Goal: Transaction & Acquisition: Purchase product/service

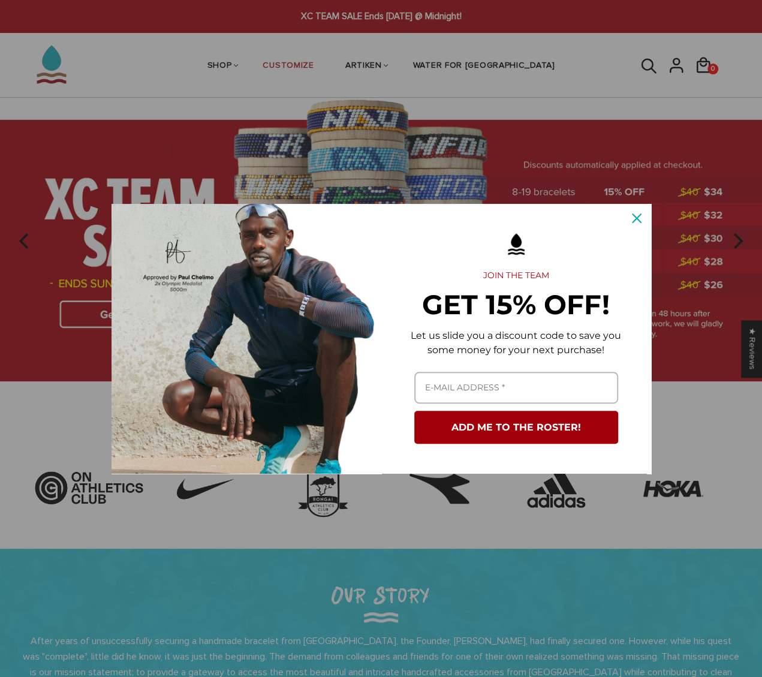
click at [127, 318] on img "Marketing offer form" at bounding box center [246, 339] width 270 height 270
click at [632, 218] on icon "close icon" at bounding box center [637, 218] width 10 height 10
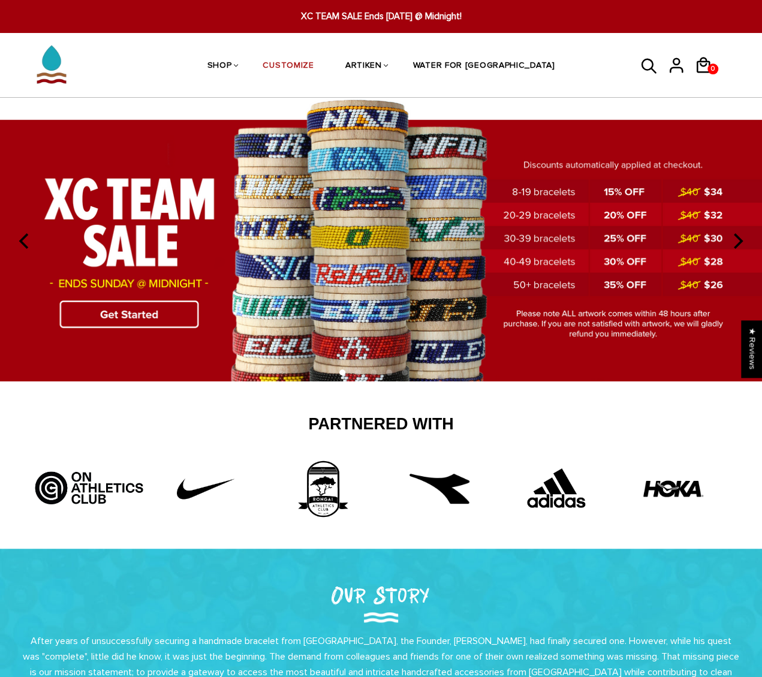
click at [125, 316] on img at bounding box center [381, 240] width 762 height 284
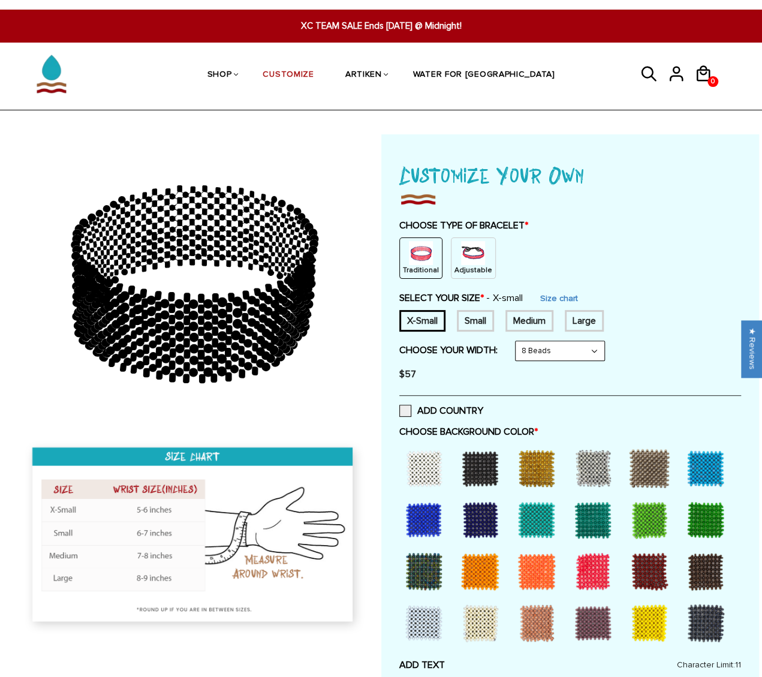
click at [461, 258] on img at bounding box center [473, 253] width 24 height 24
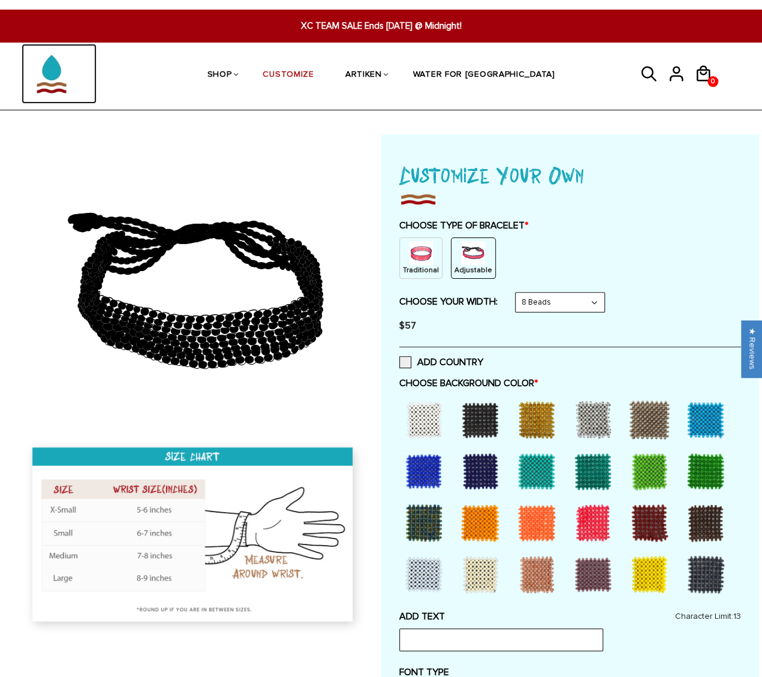
click at [64, 83] on img at bounding box center [52, 74] width 60 height 60
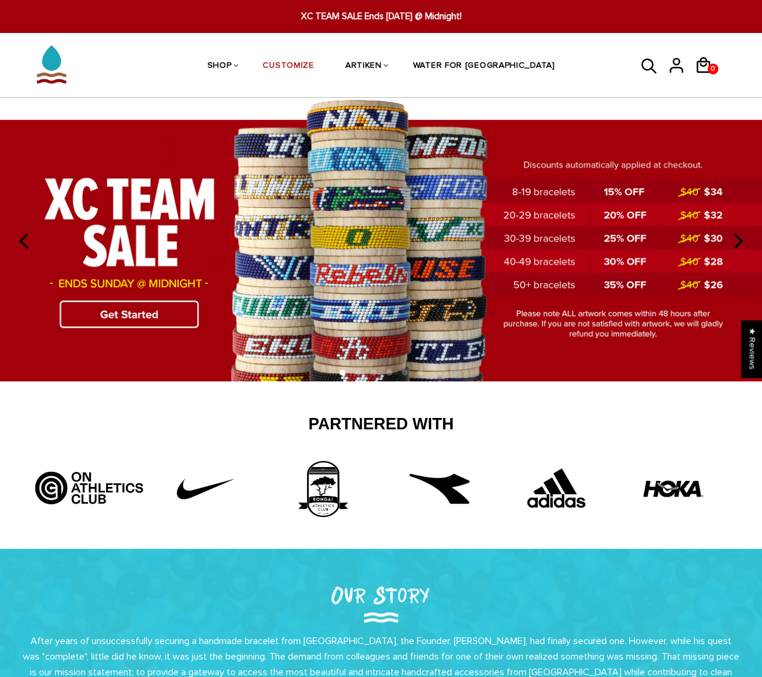
click at [116, 311] on img at bounding box center [381, 240] width 762 height 284
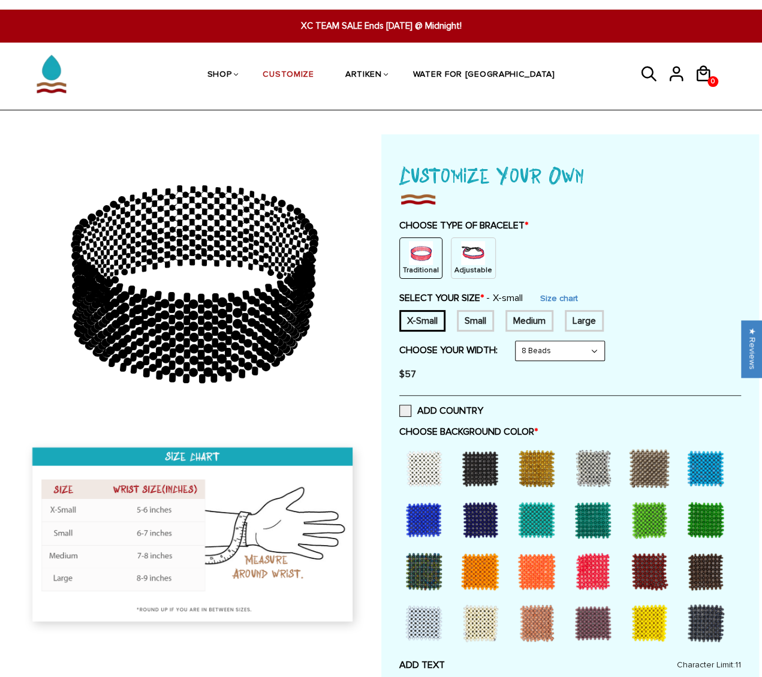
click at [538, 320] on div "Medium" at bounding box center [529, 321] width 48 height 22
click at [481, 249] on div "Adjustable" at bounding box center [473, 257] width 45 height 41
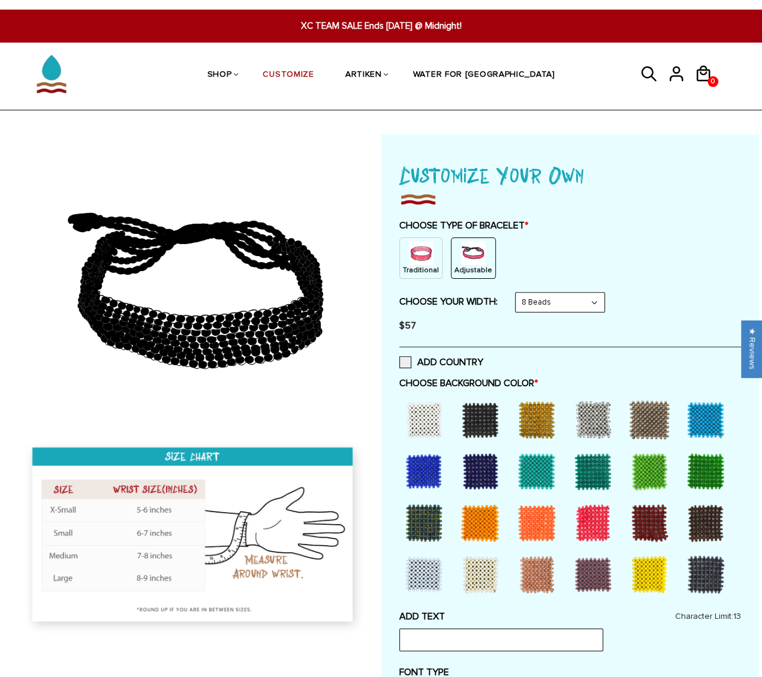
click at [568, 304] on select "8 Beads 6 Beads 10 Beads" at bounding box center [560, 302] width 89 height 19
click at [517, 293] on select "8 Beads 6 Beads 10 Beads" at bounding box center [560, 302] width 89 height 19
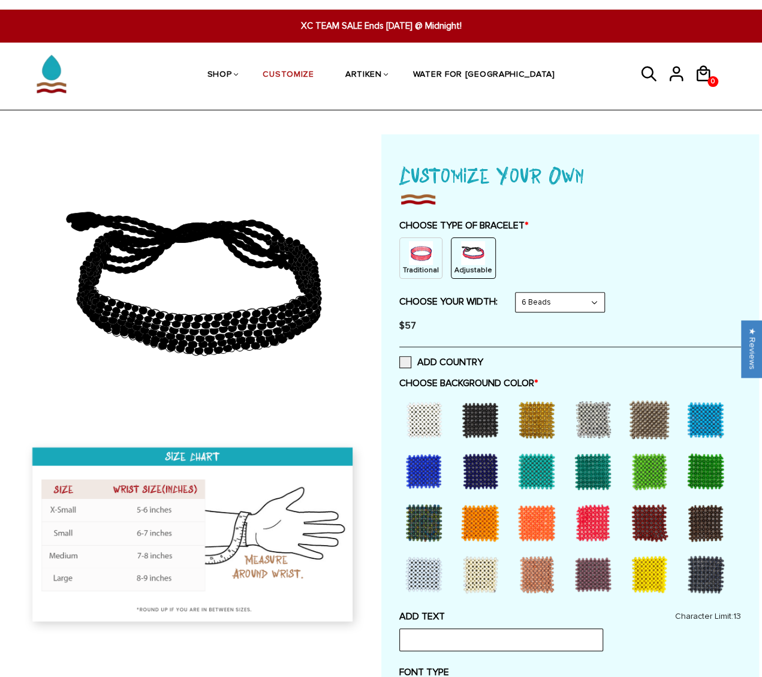
click at [585, 302] on select "8 Beads 6 Beads 10 Beads" at bounding box center [560, 302] width 89 height 19
select select "8-beads"
click at [517, 293] on select "8 Beads 6 Beads 10 Beads" at bounding box center [560, 302] width 89 height 19
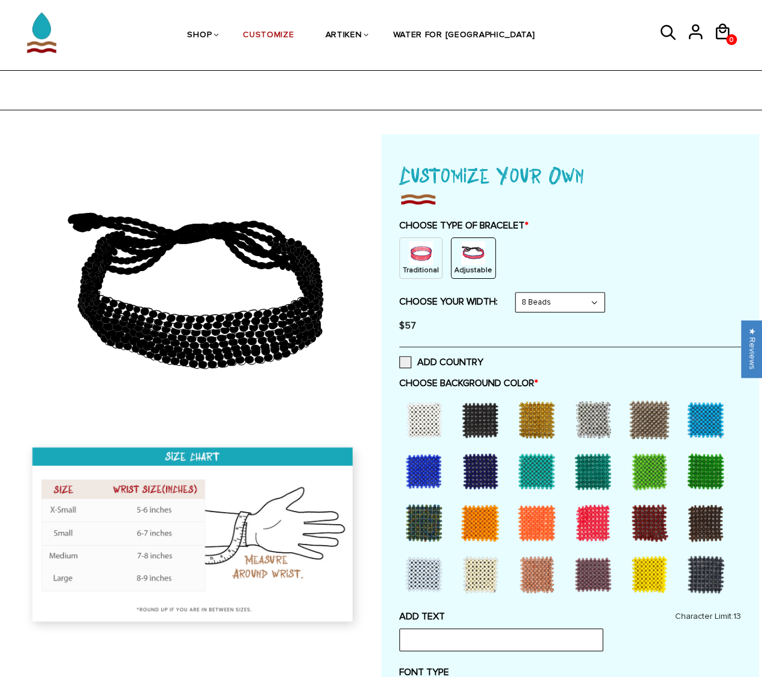
scroll to position [120, 0]
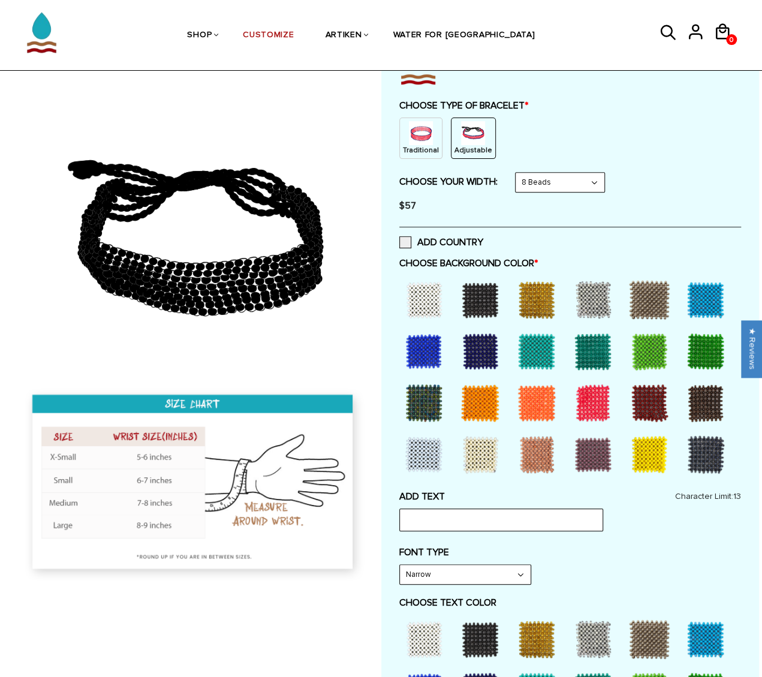
click at [495, 453] on div at bounding box center [480, 454] width 48 height 48
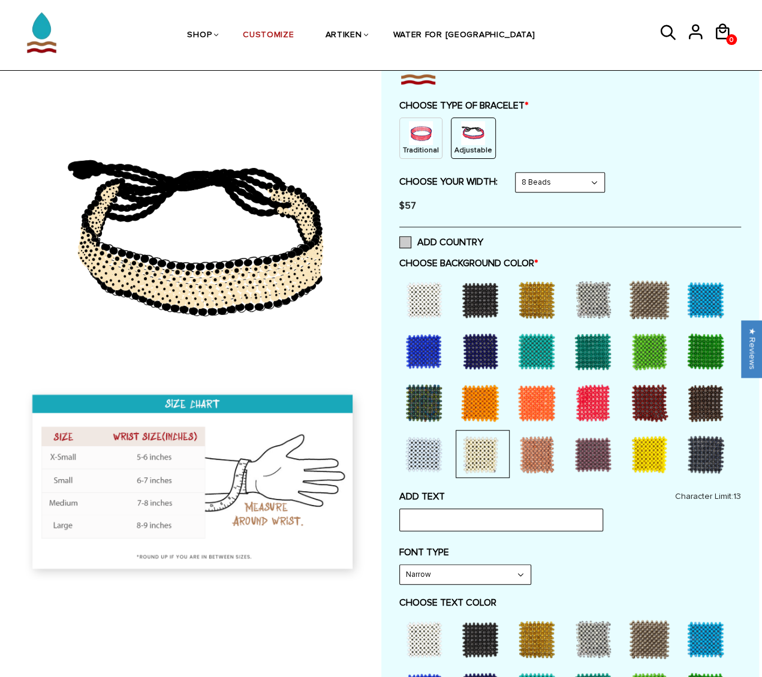
click at [404, 243] on span at bounding box center [405, 242] width 12 height 12
click at [483, 239] on input "ADD COUNTRY" at bounding box center [483, 239] width 0 height 0
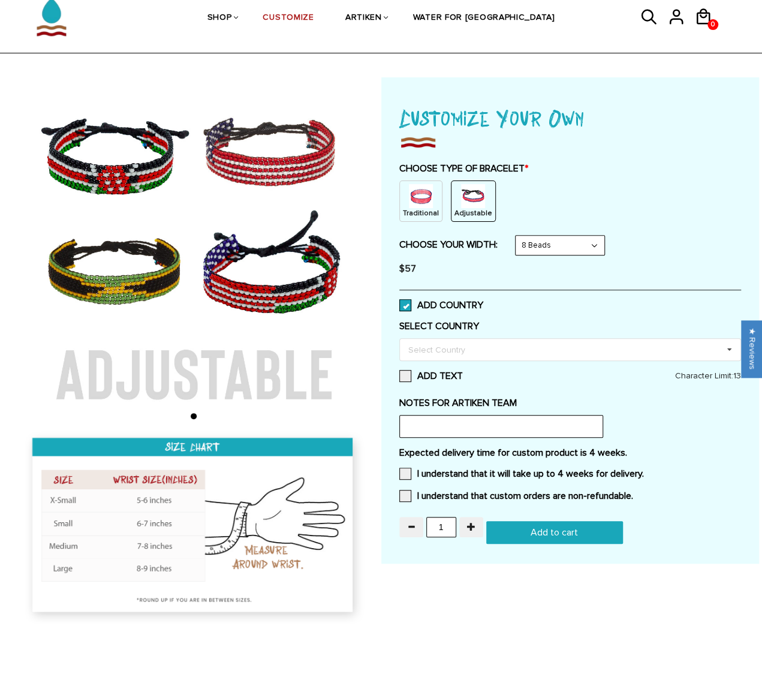
scroll to position [0, 0]
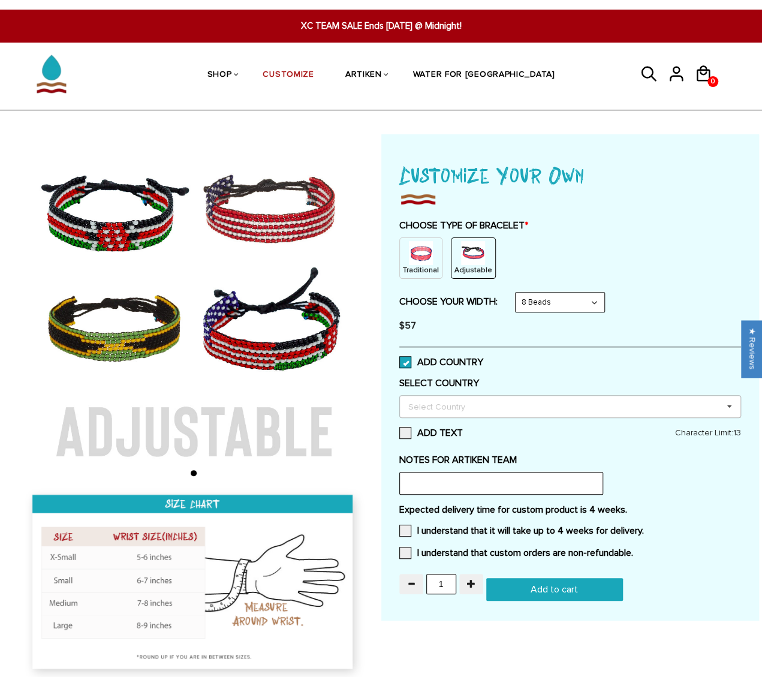
click at [450, 405] on div "Select Country" at bounding box center [443, 406] width 77 height 14
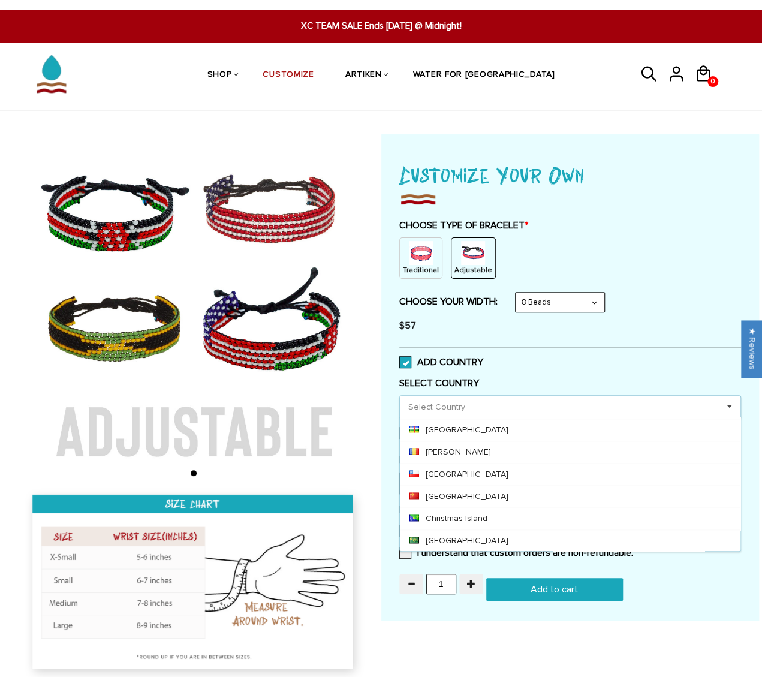
scroll to position [959, 0]
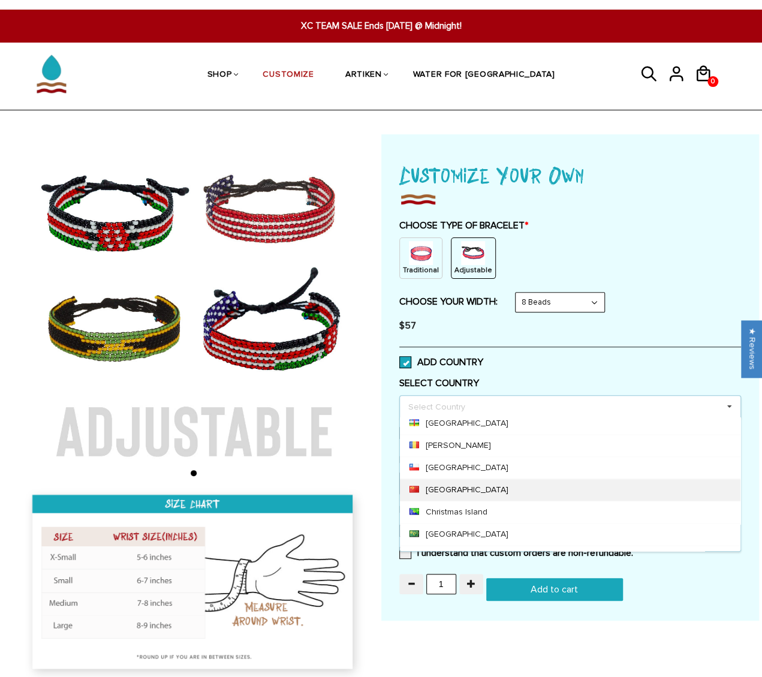
click at [486, 478] on div "China" at bounding box center [570, 489] width 340 height 22
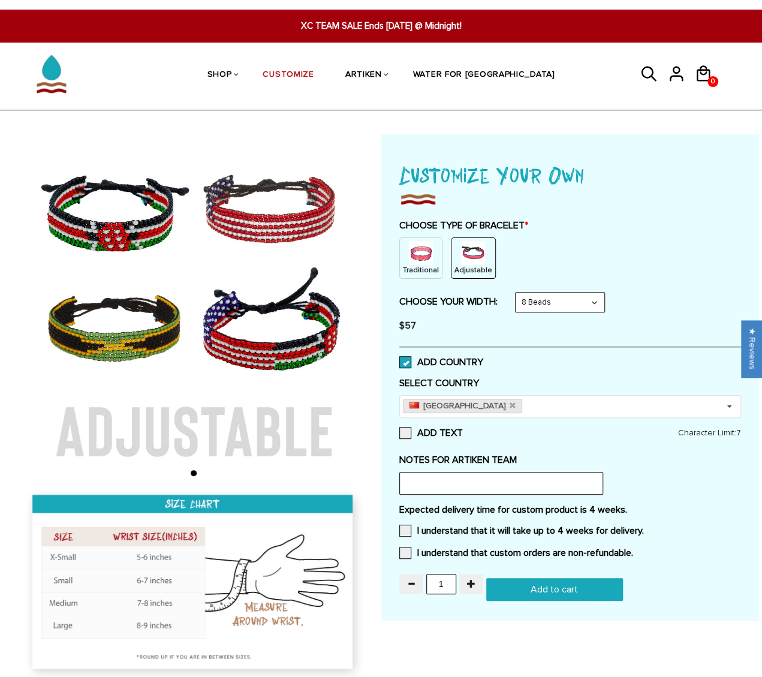
click at [506, 359] on div "ADD COUNTRY" at bounding box center [570, 361] width 342 height 31
click at [403, 436] on span at bounding box center [405, 433] width 12 height 12
click at [463, 429] on input "ADD TEXT" at bounding box center [463, 429] width 0 height 0
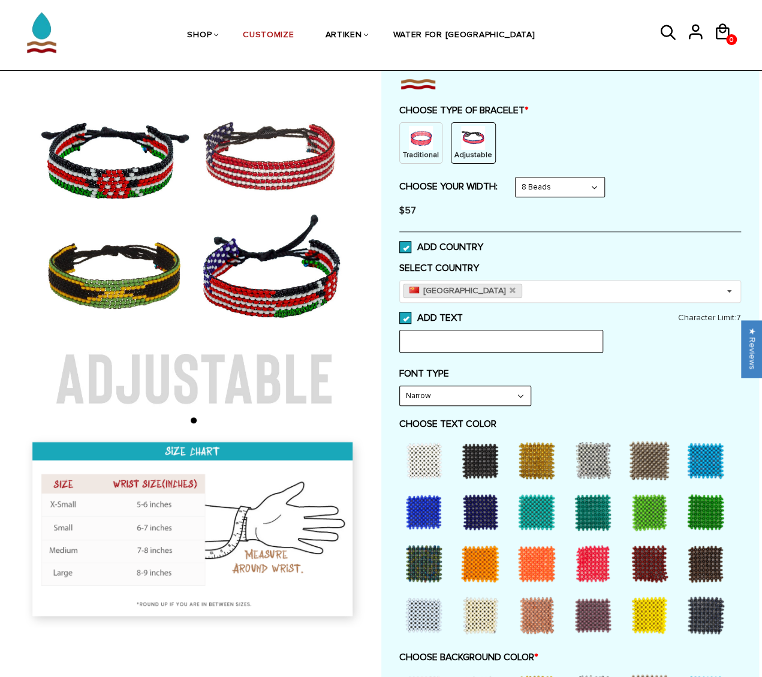
scroll to position [120, 0]
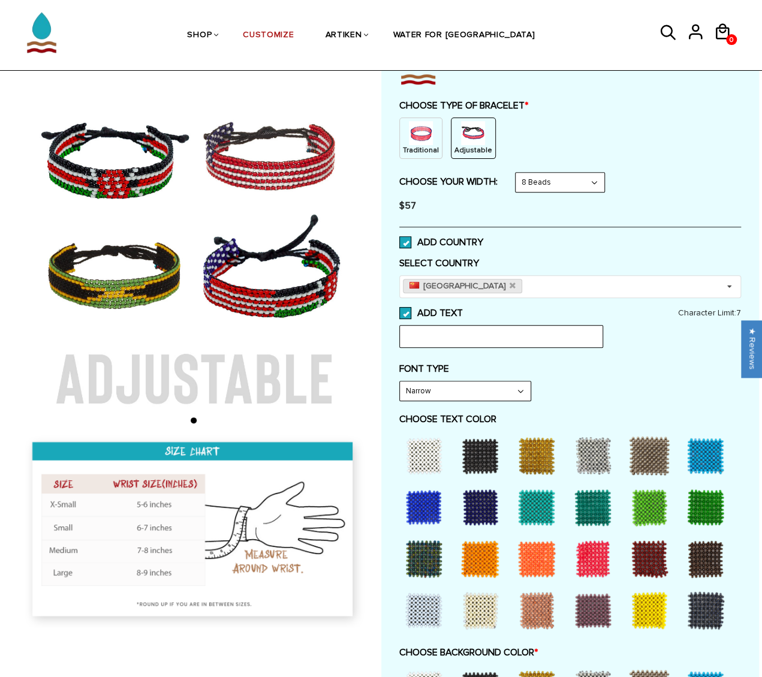
click at [481, 387] on select "Narrow Bold" at bounding box center [465, 390] width 131 height 19
select select "Bold"
click at [400, 381] on select "Narrow Bold" at bounding box center [465, 390] width 131 height 19
click at [609, 395] on div "FONT TYPE Bold Narrow Bold" at bounding box center [570, 382] width 342 height 38
click at [485, 445] on div at bounding box center [480, 456] width 48 height 48
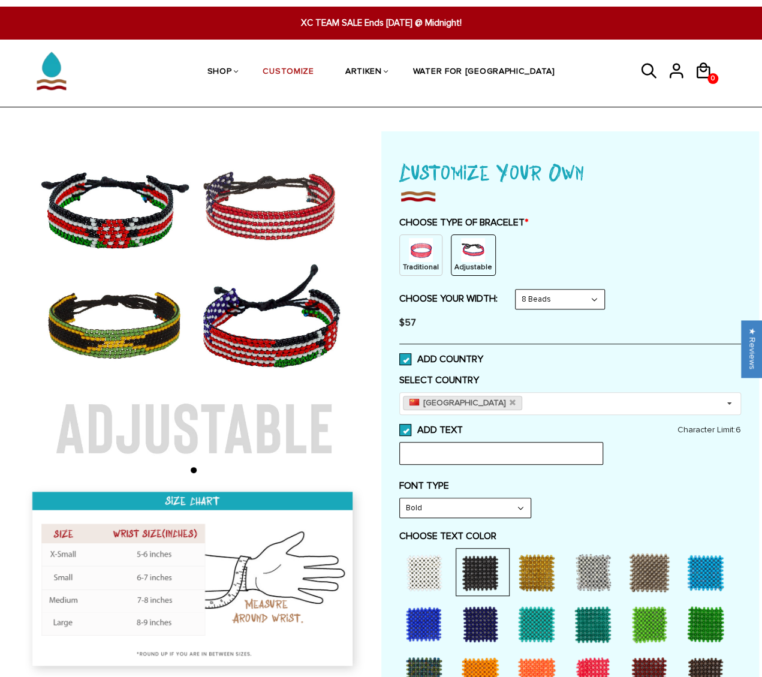
scroll to position [0, 0]
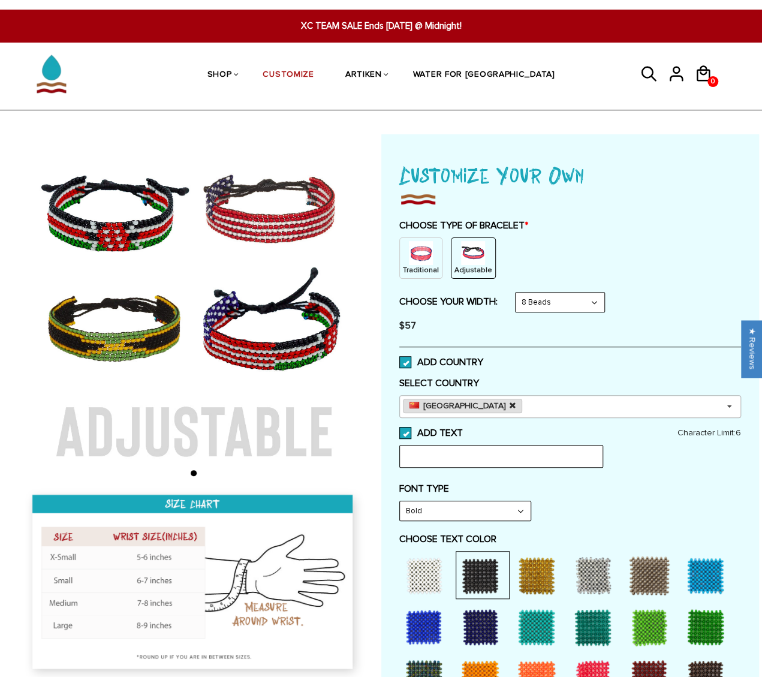
click at [510, 406] on icon at bounding box center [513, 406] width 6 height 8
click at [404, 361] on span at bounding box center [405, 362] width 12 height 12
click at [483, 358] on input "ADD COUNTRY" at bounding box center [483, 358] width 0 height 0
select select "Bold"
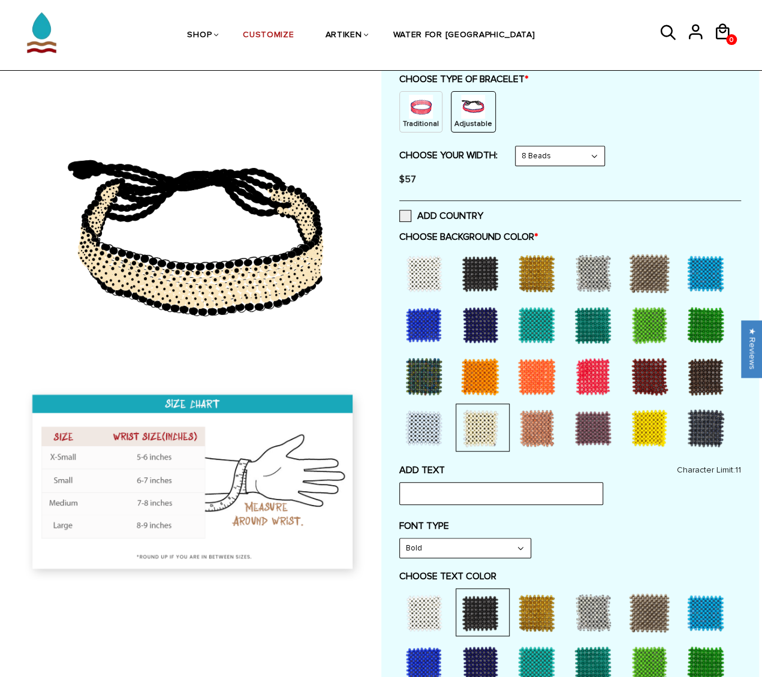
scroll to position [180, 0]
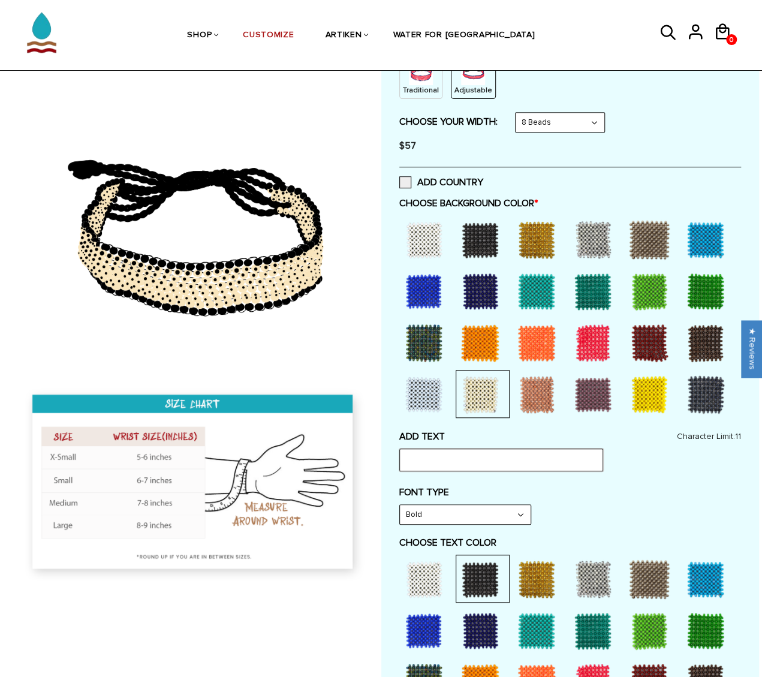
click at [457, 463] on input "text" at bounding box center [501, 459] width 204 height 23
type input "a"
type input "TERRY777777"
click at [474, 516] on select "Narrow Bold" at bounding box center [465, 514] width 131 height 19
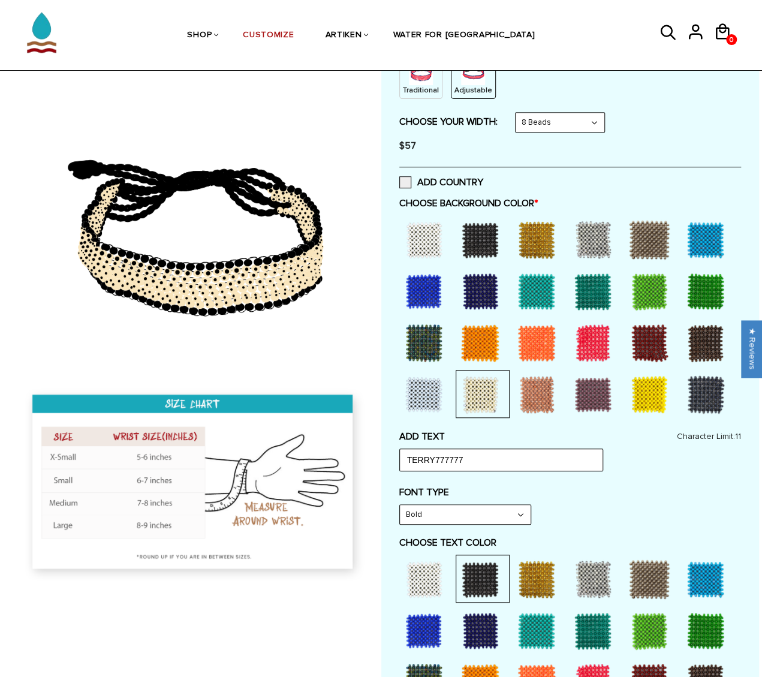
click at [400, 505] on select "Narrow Bold" at bounding box center [465, 514] width 131 height 19
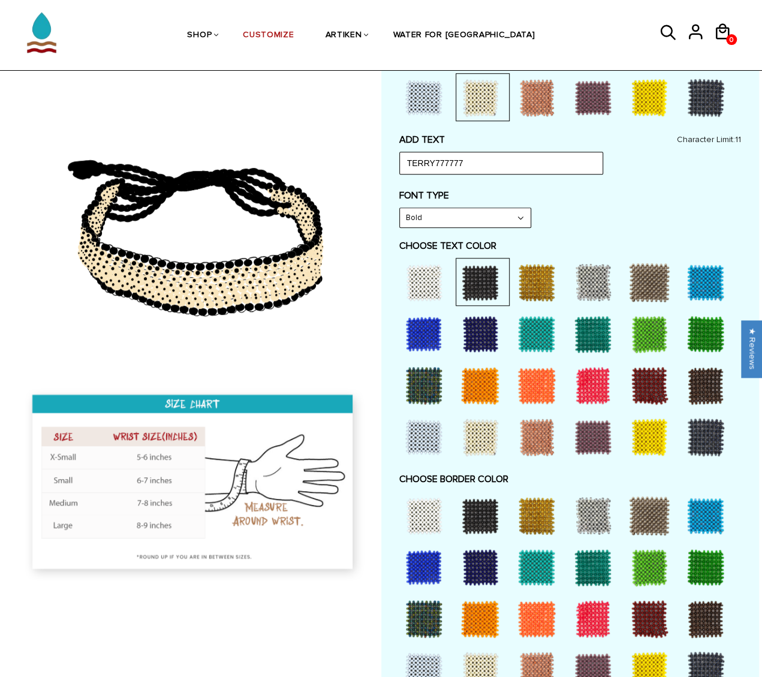
scroll to position [420, 0]
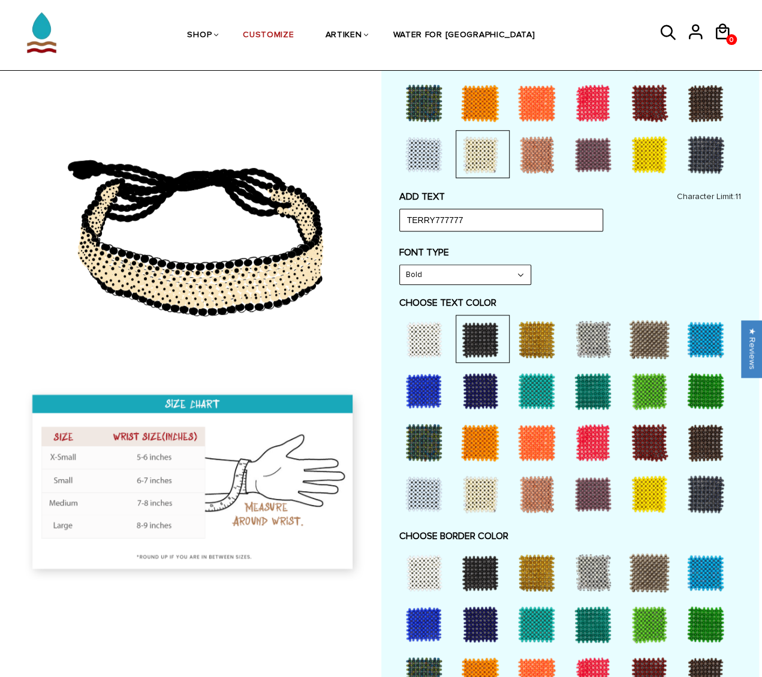
click at [469, 335] on div at bounding box center [480, 339] width 48 height 48
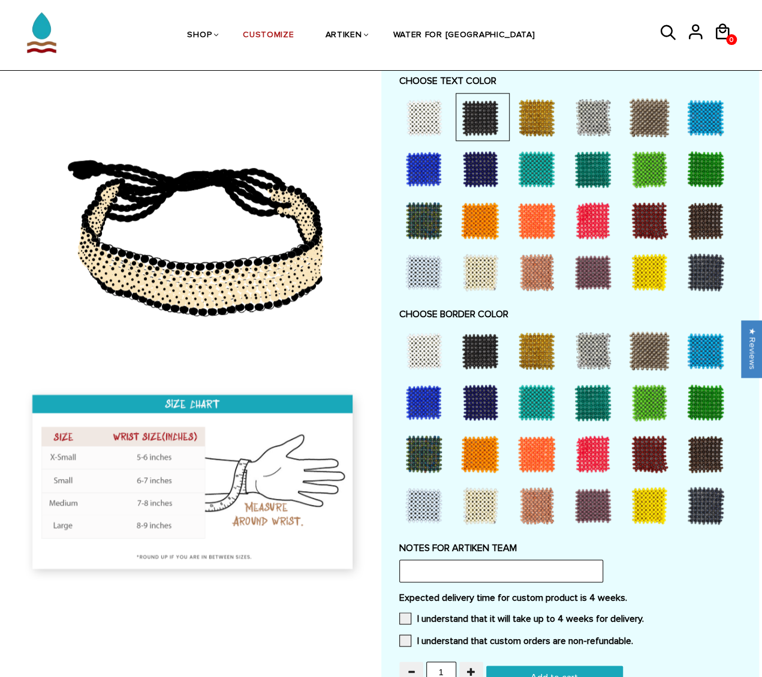
scroll to position [659, 0]
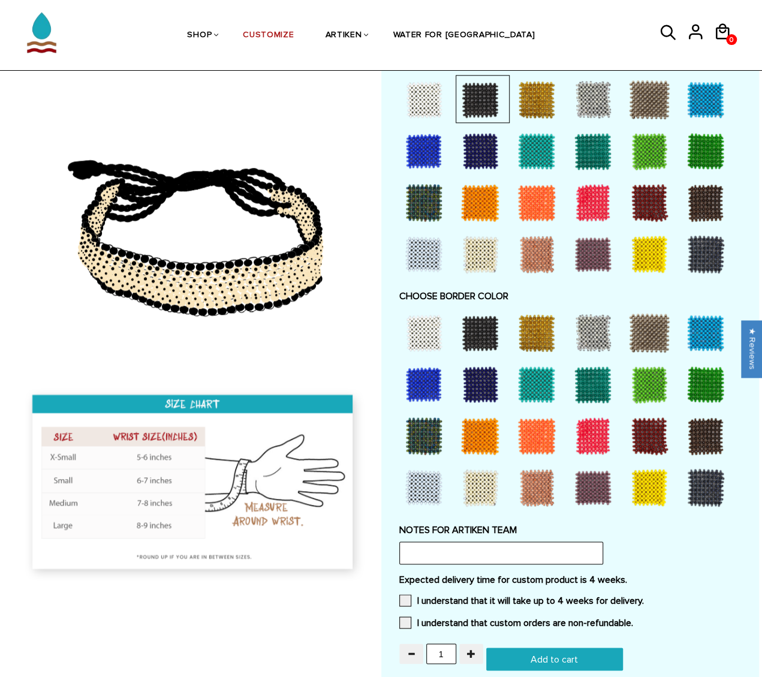
click at [484, 496] on div at bounding box center [480, 487] width 48 height 48
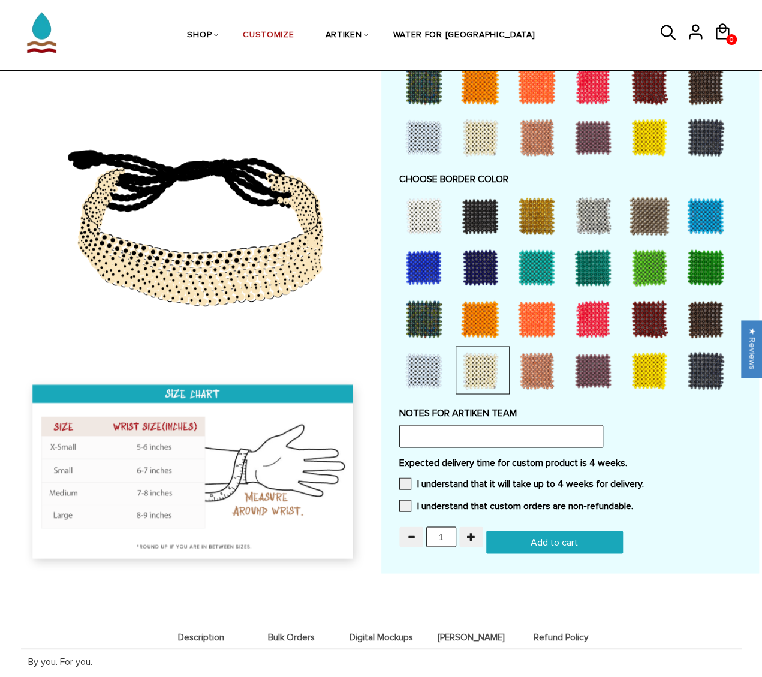
scroll to position [779, 0]
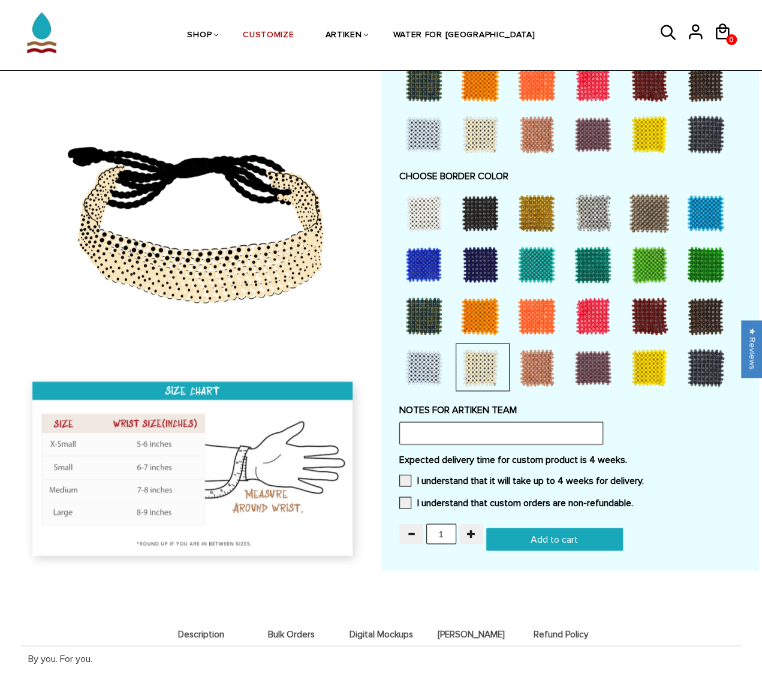
click at [487, 435] on input "text" at bounding box center [501, 432] width 204 height 23
drag, startPoint x: 395, startPoint y: 406, endPoint x: 520, endPoint y: 413, distance: 125.5
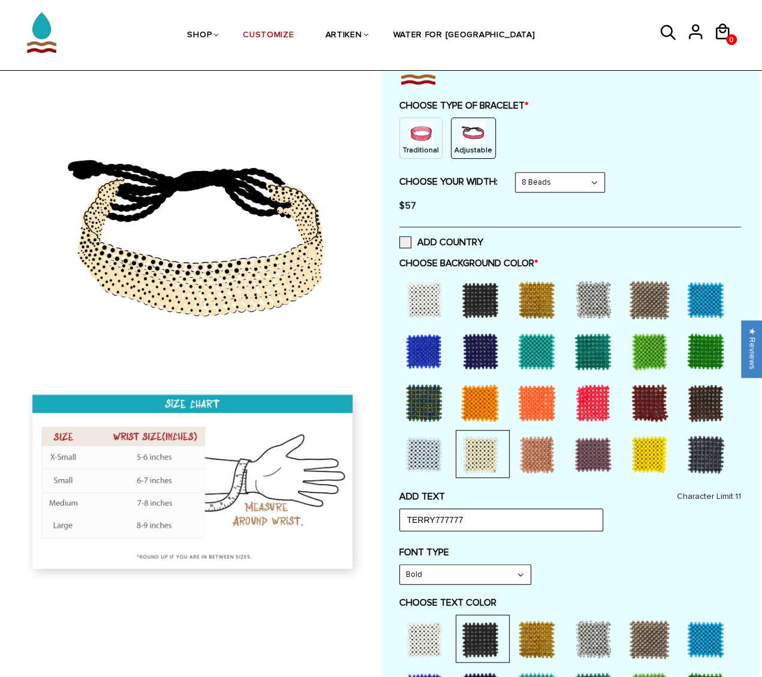
scroll to position [0, 0]
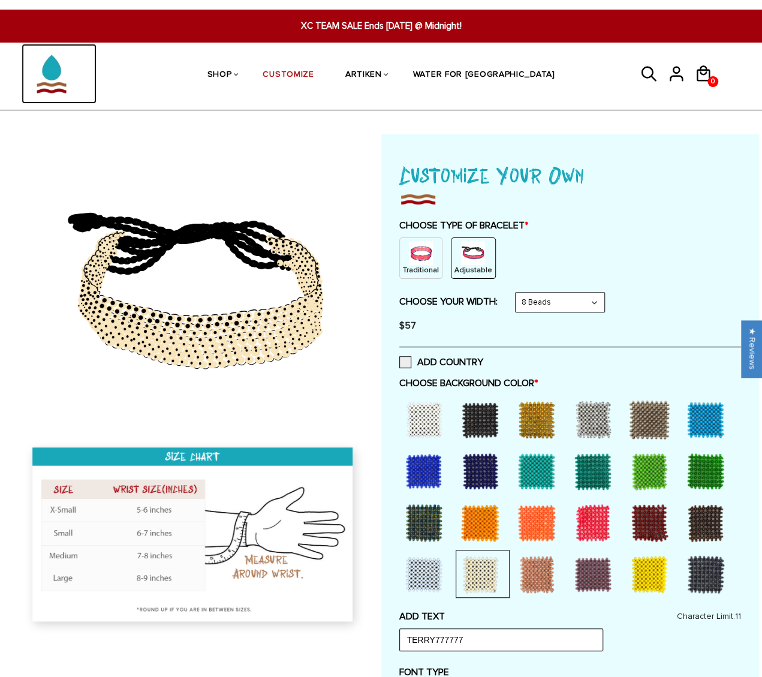
click at [53, 76] on img at bounding box center [52, 74] width 60 height 60
